Goal: Information Seeking & Learning: Find specific fact

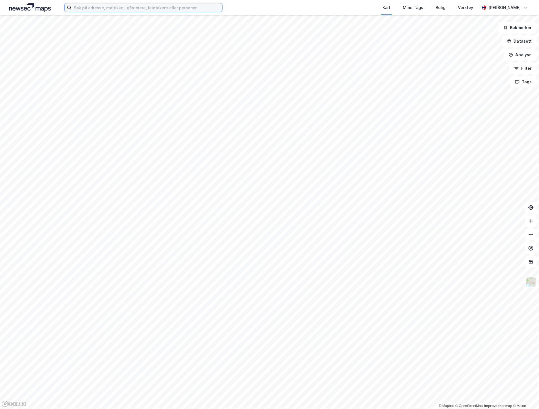
click at [109, 6] on input at bounding box center [147, 7] width 151 height 8
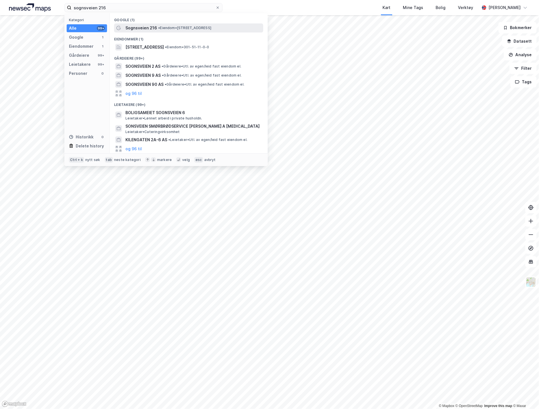
click at [158, 28] on span "•" at bounding box center [159, 28] width 2 height 4
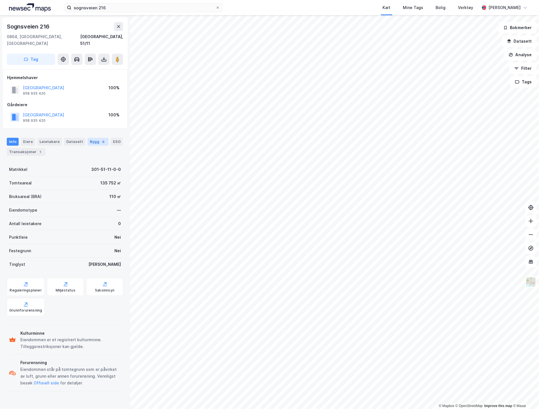
click at [91, 138] on div "Bygg 6" at bounding box center [98, 142] width 21 height 8
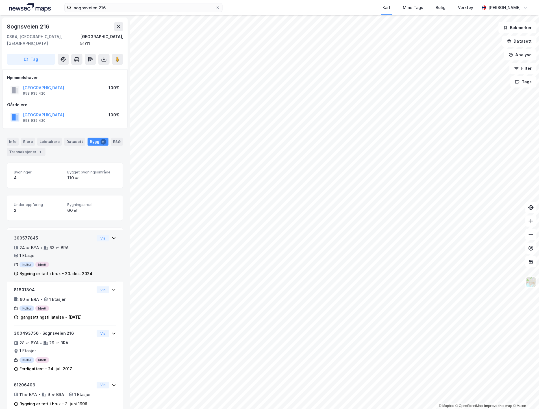
click at [52, 248] on div "24 ㎡ BYA • 63 ㎡ BRA • 1 Etasjer" at bounding box center [54, 252] width 81 height 15
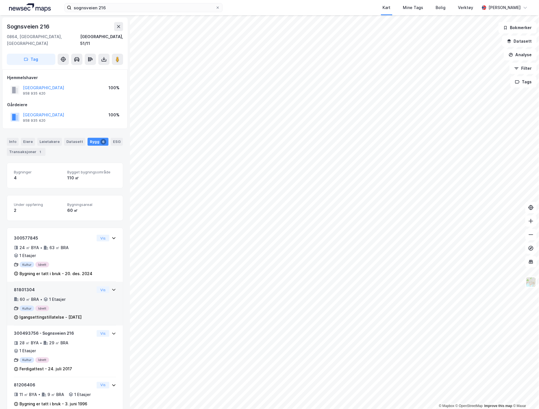
click at [72, 296] on div "60 ㎡ BRA • 1 Etasjer" at bounding box center [54, 299] width 81 height 7
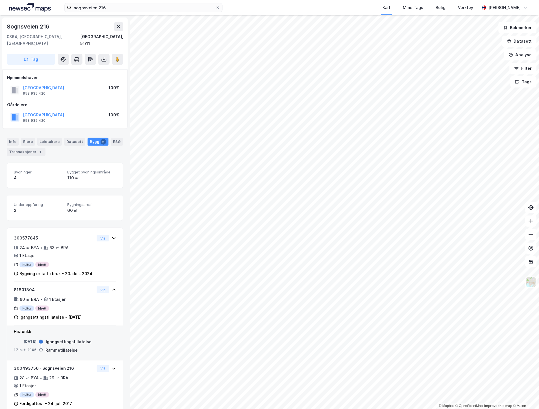
click at [71, 331] on div "Historikk" at bounding box center [65, 332] width 102 height 7
click at [83, 245] on div "24 ㎡ BYA • 63 ㎡ BRA • 1 Etasjer" at bounding box center [54, 252] width 81 height 15
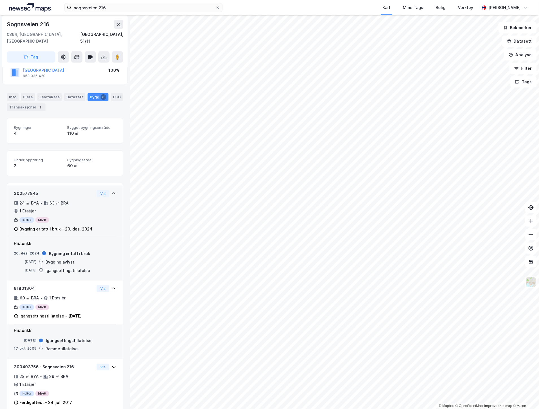
scroll to position [126, 0]
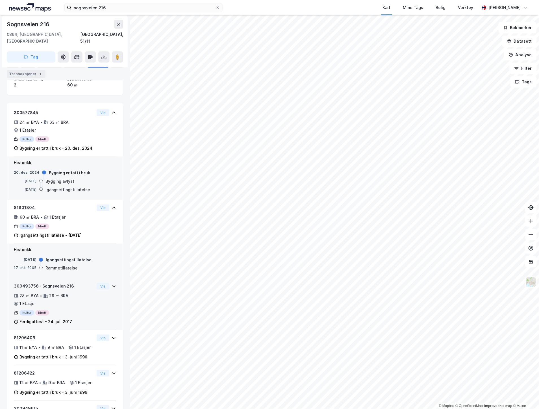
click at [76, 290] on div "300493756 - Sognsveien 216 28 ㎡ BYA • 29 ㎡ BRA • 1 Etasjer Kultur Idrett Ferdig…" at bounding box center [54, 304] width 81 height 42
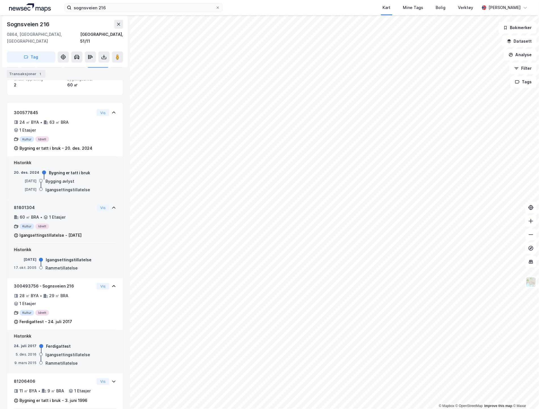
click at [82, 224] on div "Kultur Idrett" at bounding box center [54, 227] width 81 height 6
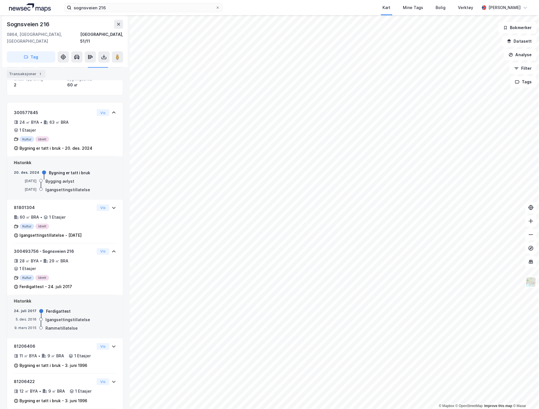
click at [76, 179] on div "[DATE] Bygging avlyst" at bounding box center [65, 182] width 102 height 6
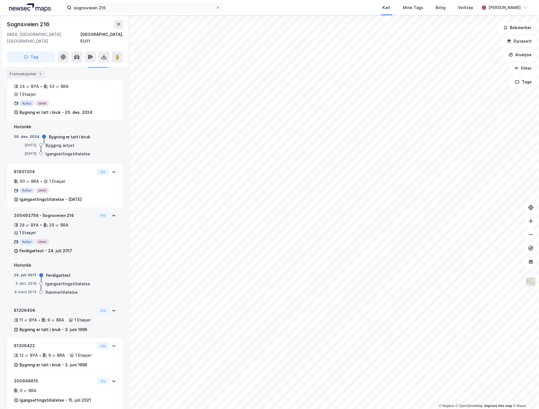
scroll to position [186, 0]
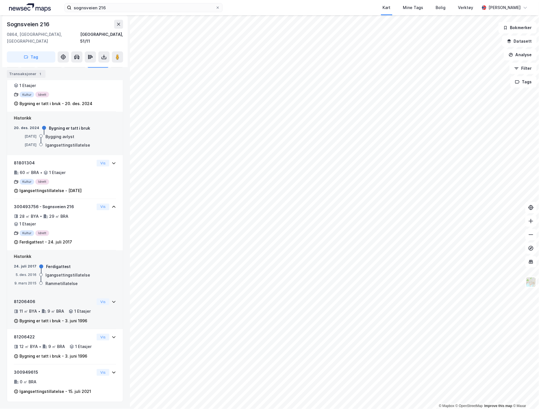
click at [70, 299] on div "81206406" at bounding box center [54, 302] width 81 height 7
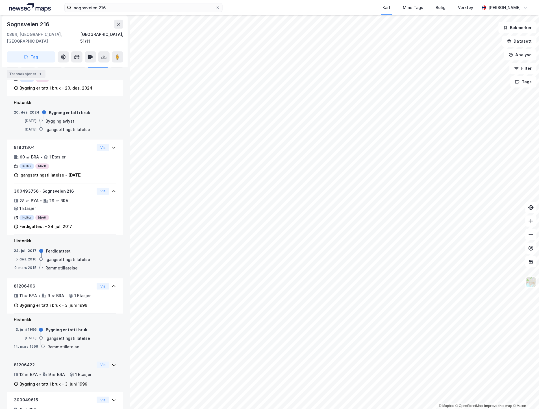
click at [70, 379] on div "12 ㎡ BYA • 9 ㎡ BRA • 1 Etasjer" at bounding box center [54, 375] width 81 height 7
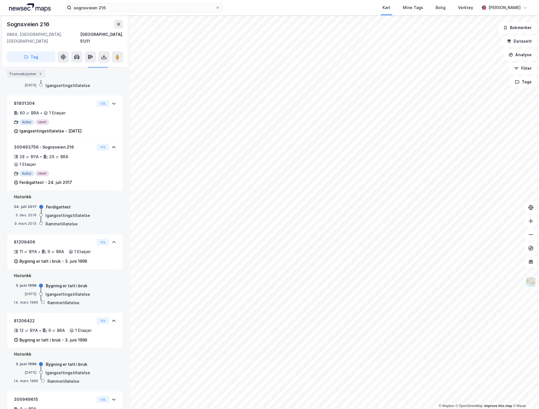
scroll to position [273, 0]
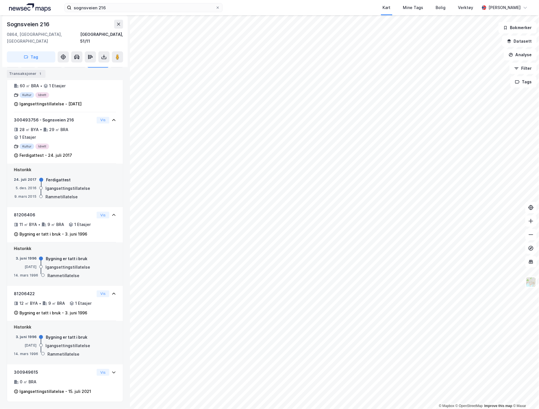
click at [69, 340] on div "Bygning er tatt i bruk" at bounding box center [67, 337] width 42 height 7
click at [72, 375] on div "300949615" at bounding box center [54, 373] width 81 height 7
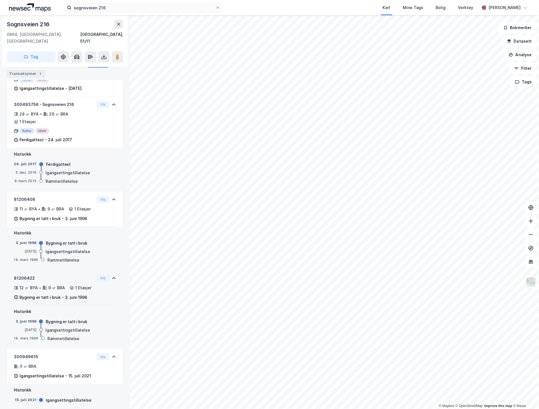
click at [70, 292] on div "12 ㎡ BYA • 9 ㎡ BRA • 1 Etasjer" at bounding box center [54, 288] width 81 height 7
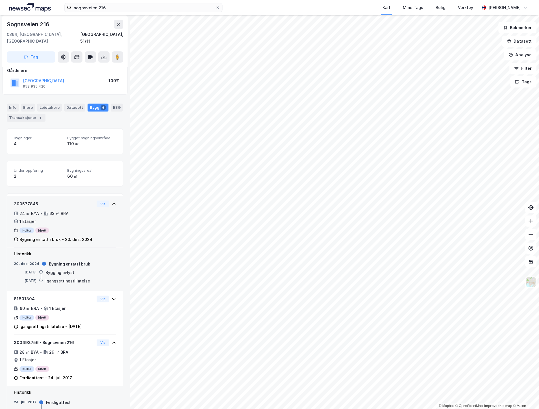
scroll to position [0, 0]
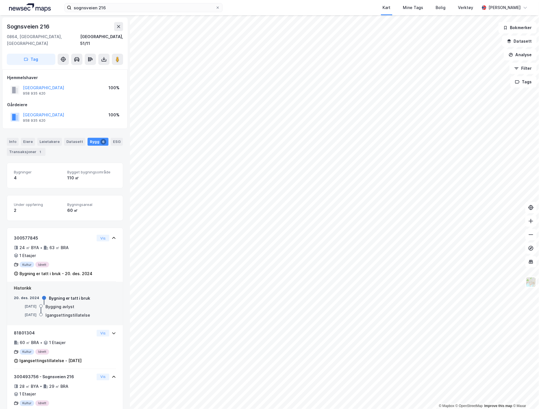
click at [47, 139] on div "Info [PERSON_NAME] Datasett Bygg 6 ESG Transaksjoner 1" at bounding box center [65, 147] width 116 height 18
click at [49, 138] on div "Leietakere" at bounding box center [49, 142] width 25 height 8
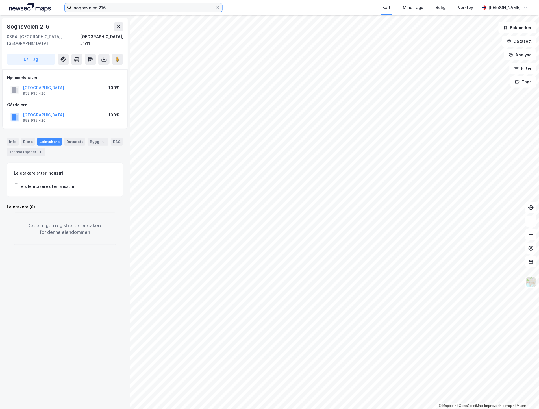
drag, startPoint x: 116, startPoint y: 9, endPoint x: 60, endPoint y: 7, distance: 56.6
click at [60, 7] on div "sognsveien 216 Kart Mine Tags [PERSON_NAME] Verktøy [PERSON_NAME]" at bounding box center [269, 7] width 539 height 15
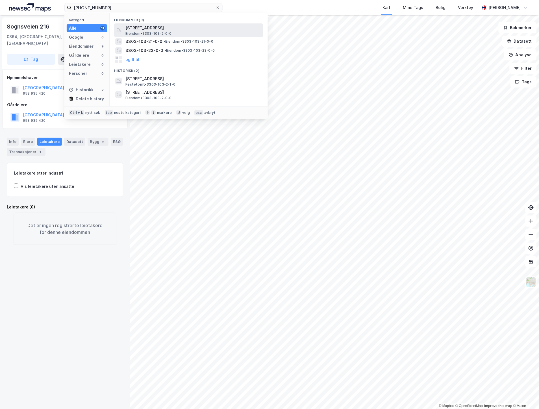
click at [185, 29] on span "[STREET_ADDRESS]" at bounding box center [194, 28] width 136 height 7
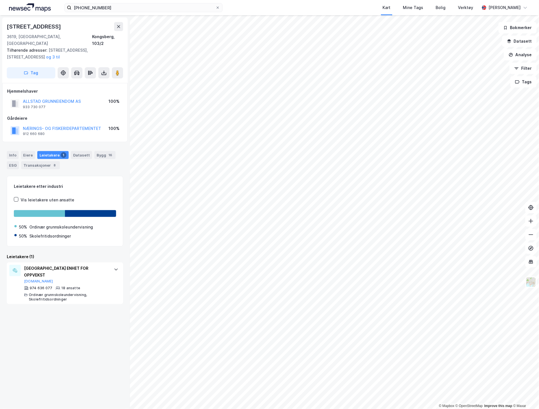
click at [140, 13] on div "[PHONE_NUMBER] Kart Mine Tags [PERSON_NAME] Verktøy [PERSON_NAME]" at bounding box center [269, 7] width 539 height 15
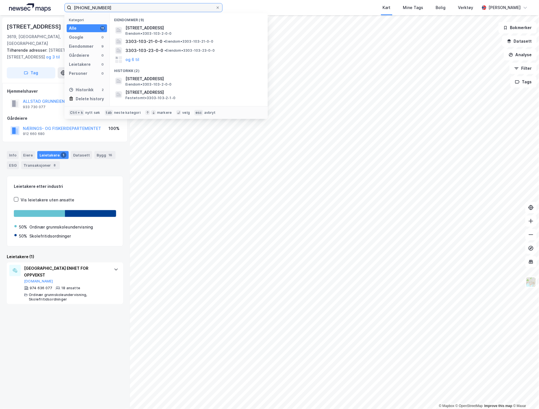
drag, startPoint x: 129, startPoint y: 11, endPoint x: 58, endPoint y: 9, distance: 71.0
click at [58, 9] on div "[PHONE_NUMBER] Kategori Alle 11 Google 0 Eiendommer 9 Gårdeiere 0 Leietakere 0 …" at bounding box center [269, 7] width 539 height 15
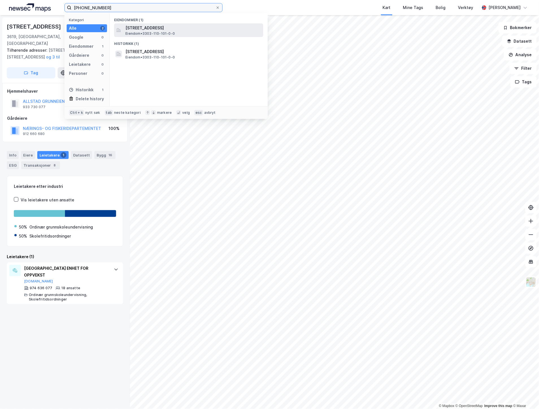
type input "[PHONE_NUMBER]"
click at [179, 34] on div "[STREET_ADDRESS] Eiendom • 3303-110-101-0-0" at bounding box center [194, 30] width 137 height 11
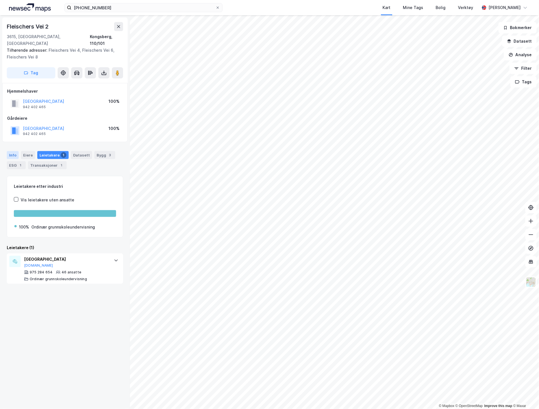
click at [10, 151] on div "Info" at bounding box center [13, 155] width 12 height 8
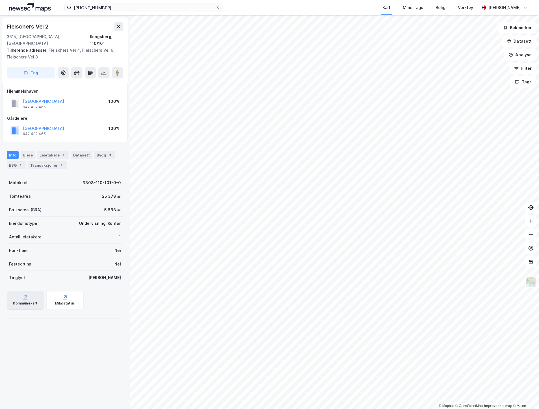
click at [31, 294] on div "Kommunekart" at bounding box center [25, 300] width 37 height 18
drag, startPoint x: 55, startPoint y: 24, endPoint x: 0, endPoint y: 24, distance: 54.6
click at [0, 24] on div "Fleischers Vei 2 3615, [GEOGRAPHIC_DATA], [GEOGRAPHIC_DATA], 110/101 Tilhørende…" at bounding box center [65, 212] width 130 height 394
copy div "Fleischers Vei 2"
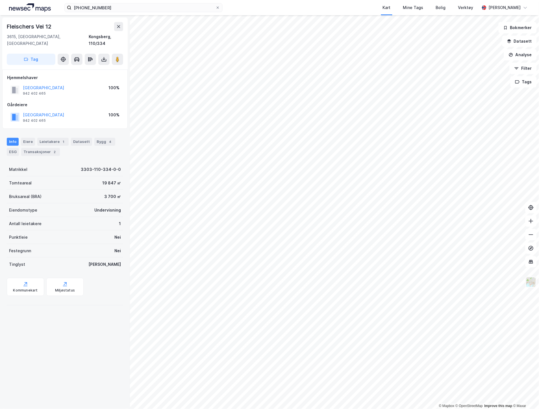
click at [532, 286] on img at bounding box center [531, 282] width 11 height 11
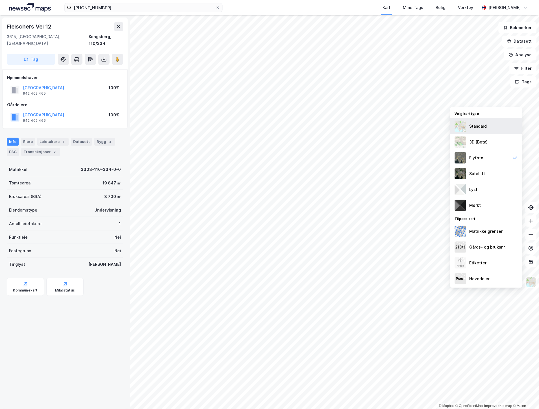
click at [472, 127] on div "Standard" at bounding box center [479, 126] width 18 height 7
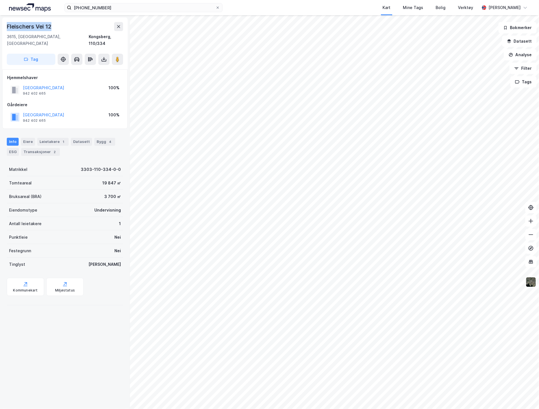
drag, startPoint x: 57, startPoint y: 26, endPoint x: 7, endPoint y: 25, distance: 50.6
click at [7, 25] on div "Fleischers Vei 12" at bounding box center [65, 26] width 116 height 9
copy div "Fleischers Vei 12"
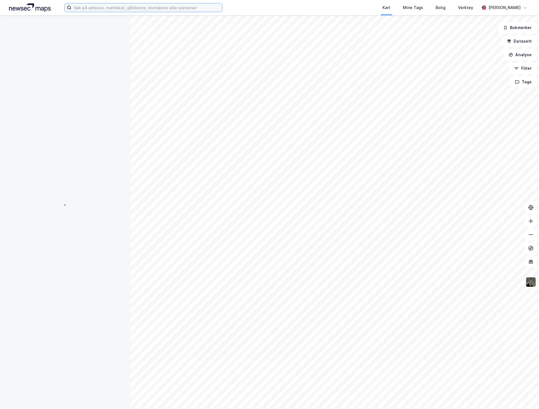
click at [77, 5] on input at bounding box center [147, 7] width 151 height 8
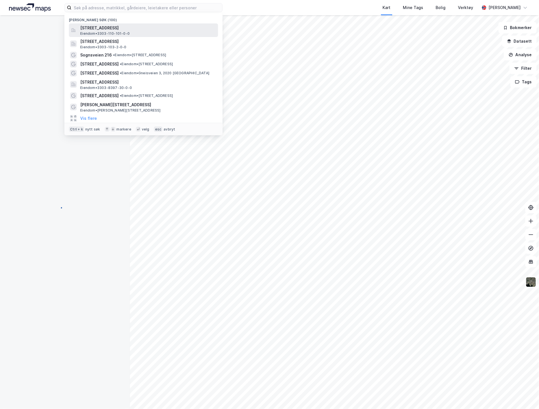
click at [148, 35] on div "[STREET_ADDRESS] Eiendom • 3303-110-101-0-0" at bounding box center [148, 30] width 137 height 11
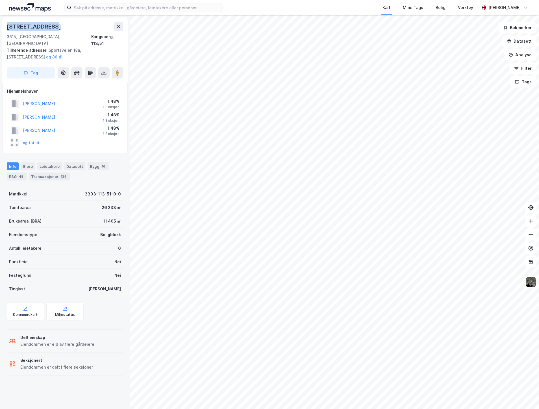
drag, startPoint x: 52, startPoint y: 26, endPoint x: -1, endPoint y: 25, distance: 53.2
click at [0, 25] on html "Kart Mine Tags Bolig Verktøy Ørjan Thomassen Sportsveien 16a 3615, Kongsberg, B…" at bounding box center [269, 204] width 539 height 409
copy div "Sportsveien 16a"
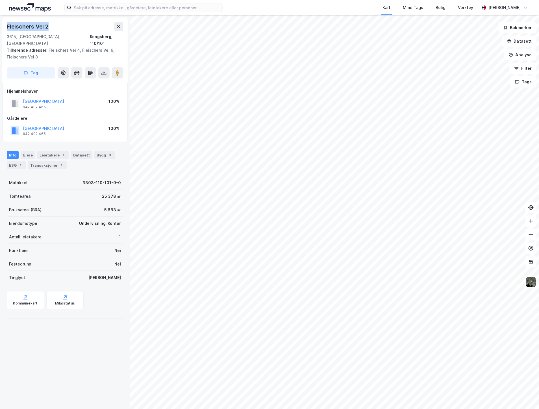
drag, startPoint x: 59, startPoint y: 27, endPoint x: 7, endPoint y: 27, distance: 51.5
click at [7, 27] on div "Fleischers Vei 2" at bounding box center [65, 26] width 116 height 9
copy div "Fleischers Vei 2"
